Goal: Information Seeking & Learning: Check status

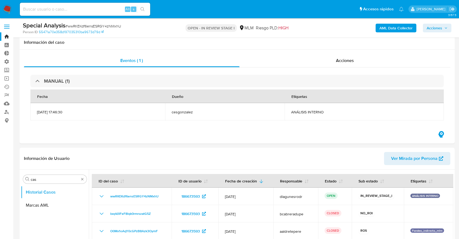
select select "10"
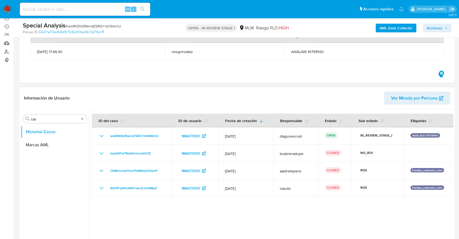
click at [352, 210] on div at bounding box center [271, 178] width 364 height 139
click at [116, 11] on input at bounding box center [85, 9] width 130 height 7
paste input "186673593"
type input "186673593"
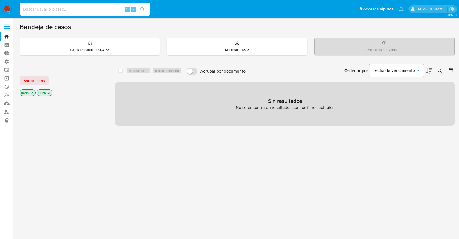
click at [79, 8] on input at bounding box center [85, 9] width 130 height 7
paste input "186673593"
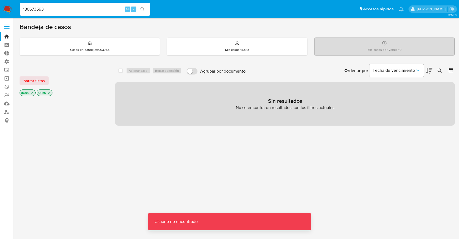
click at [63, 10] on input "186673593" at bounding box center [85, 9] width 130 height 7
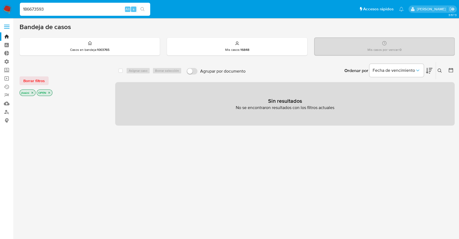
type input "186673593"
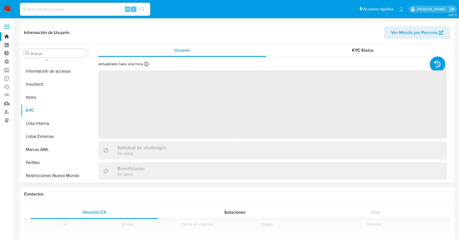
scroll to position [229, 0]
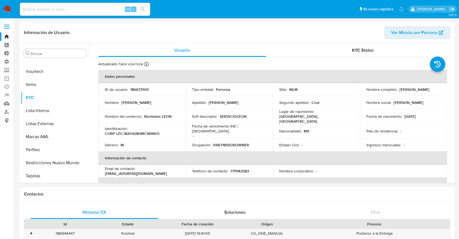
select select "10"
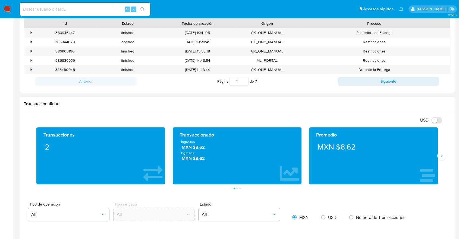
scroll to position [211, 0]
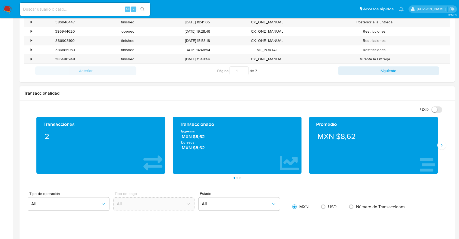
click at [441, 149] on div "Transacciones 2 Transaccionado Ingresos MXN $8,62 Egresos MXN $8,62 Promedio MX…" at bounding box center [237, 147] width 426 height 62
click at [442, 147] on button "Siguiente" at bounding box center [441, 145] width 9 height 9
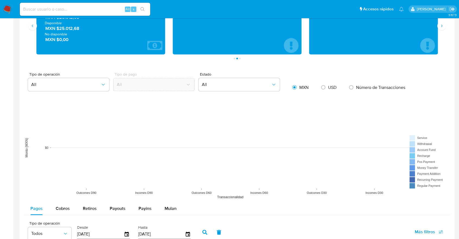
scroll to position [271, 0]
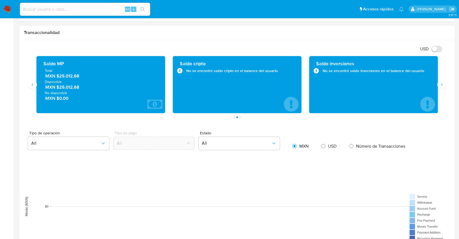
click at [89, 93] on span "No disponible" at bounding box center [101, 92] width 112 height 5
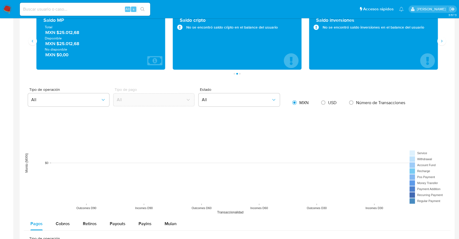
scroll to position [392, 0]
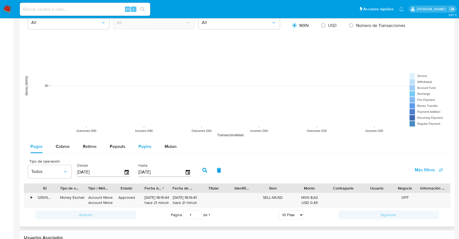
click at [143, 148] on span "Payins" at bounding box center [144, 146] width 13 height 6
select select "10"
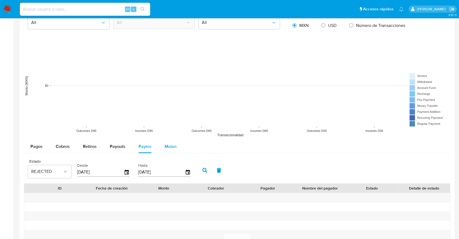
click at [165, 147] on span "Mulan" at bounding box center [171, 146] width 12 height 6
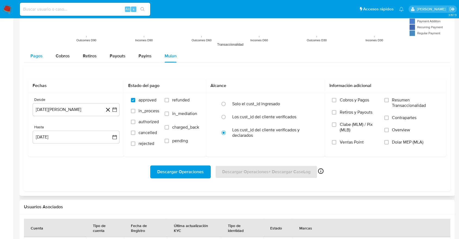
click at [30, 56] on button "Pagos" at bounding box center [36, 55] width 25 height 13
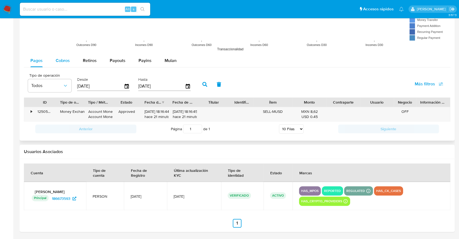
click at [53, 62] on button "Cobros" at bounding box center [62, 60] width 27 height 13
select select "10"
click at [80, 63] on button "Retiros" at bounding box center [89, 60] width 27 height 13
select select "10"
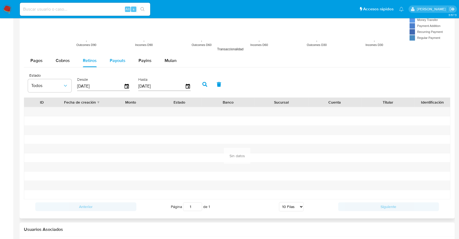
click at [117, 65] on div "Payouts" at bounding box center [118, 60] width 16 height 13
select select "10"
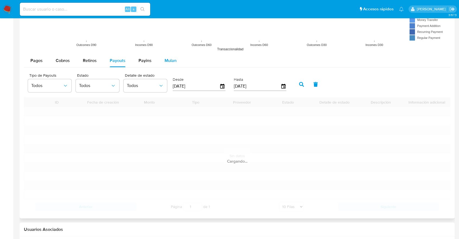
click at [165, 63] on div "Mulan" at bounding box center [171, 60] width 12 height 13
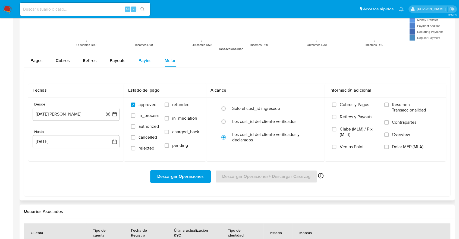
click at [151, 64] on button "Payins" at bounding box center [145, 60] width 26 height 13
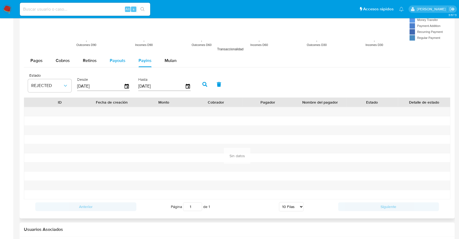
click at [124, 62] on span "Payouts" at bounding box center [118, 60] width 16 height 6
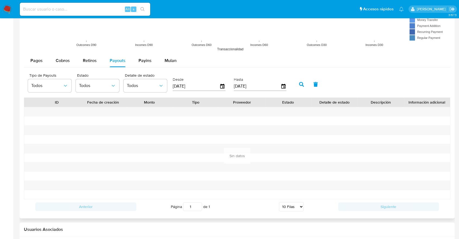
click at [174, 122] on div at bounding box center [195, 120] width 46 height 9
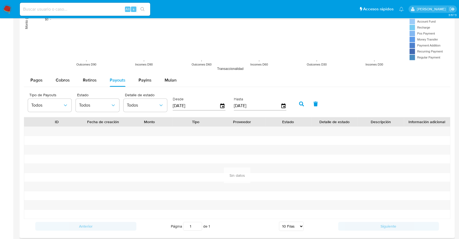
scroll to position [448, 0]
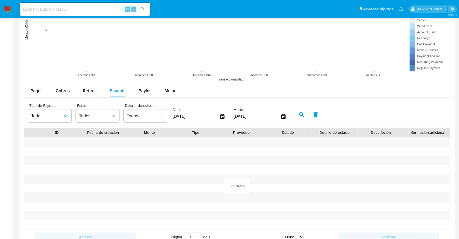
click at [302, 110] on button "button" at bounding box center [301, 114] width 14 height 13
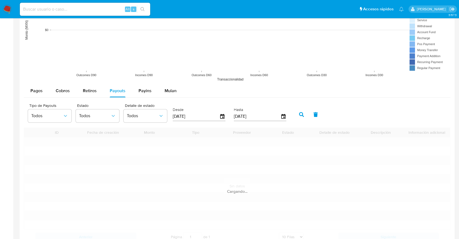
click at [302, 111] on button "button" at bounding box center [301, 114] width 14 height 13
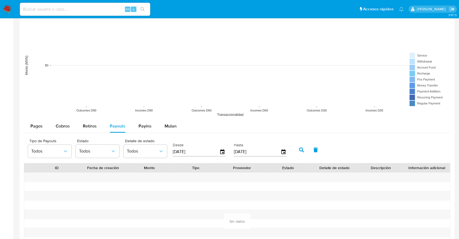
scroll to position [327, 0]
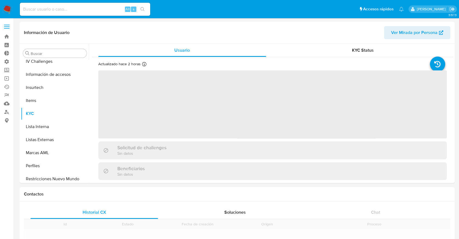
scroll to position [229, 0]
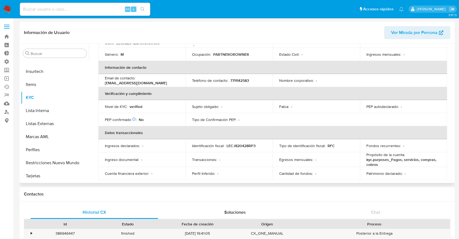
select select "10"
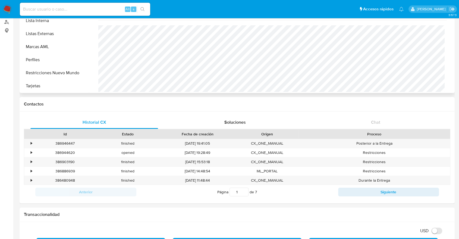
scroll to position [181, 0]
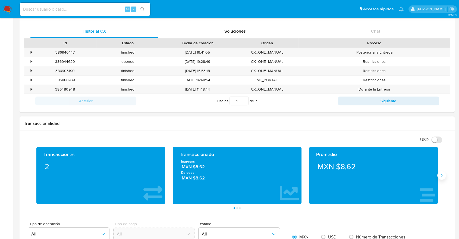
click at [440, 175] on icon "Siguiente" at bounding box center [441, 175] width 4 height 4
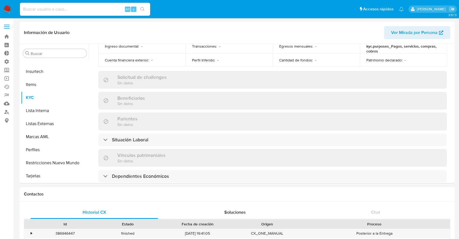
scroll to position [156, 0]
